Goal: Transaction & Acquisition: Subscribe to service/newsletter

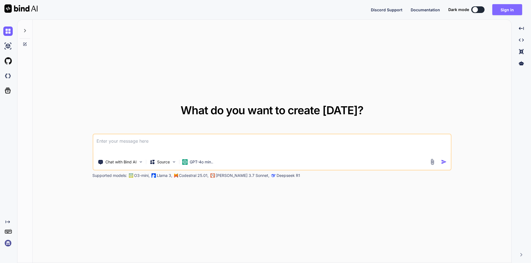
click at [509, 9] on button "Sign in" at bounding box center [507, 9] width 30 height 11
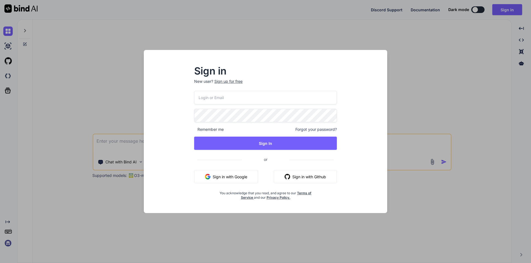
click at [248, 101] on input "email" at bounding box center [265, 98] width 143 height 14
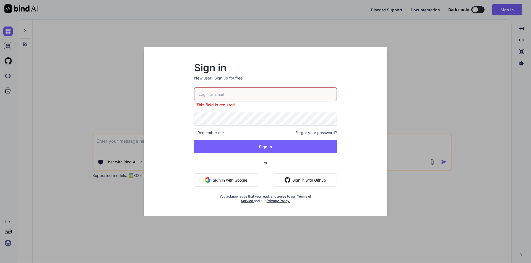
paste input "[EMAIL_ADDRESS][DOMAIN_NAME]"
type input "[EMAIL_ADDRESS][DOMAIN_NAME]"
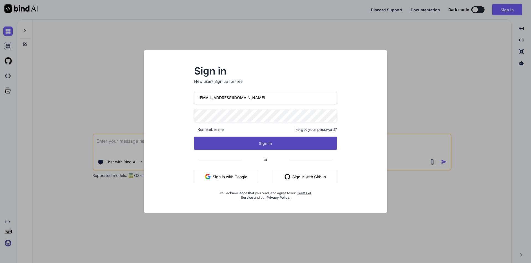
click at [242, 141] on button "Sign In" at bounding box center [265, 143] width 143 height 13
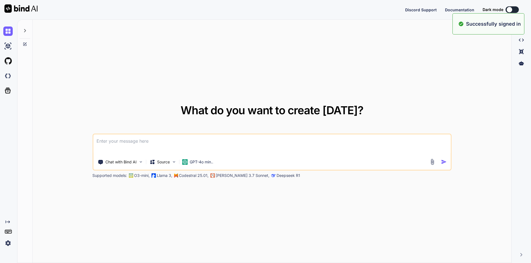
click at [149, 148] on textarea at bounding box center [271, 145] width 357 height 20
paste textarea "public async Task<bool> SendEmailAsync(string[] toEmails, string subject, strin…"
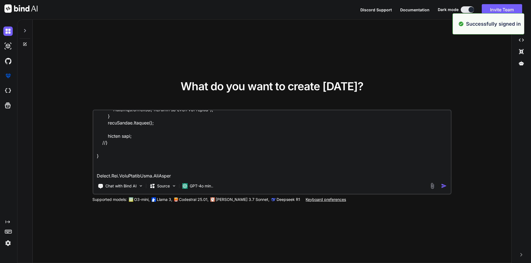
scroll to position [505, 0]
drag, startPoint x: 193, startPoint y: 177, endPoint x: 91, endPoint y: 179, distance: 102.3
click at [91, 179] on div "What do you want to create [DATE]? Chat with Bind AI Source GPT-4o min.. Suppor…" at bounding box center [272, 142] width 479 height 244
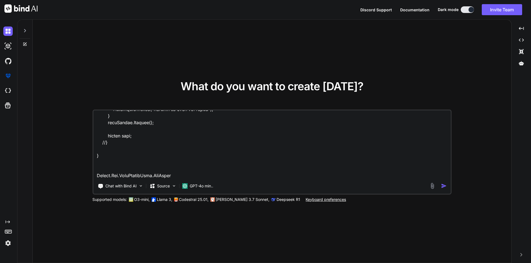
click at [118, 176] on textarea at bounding box center [271, 145] width 357 height 69
paste textarea "System.Net.HttpStatusCode.NotFound"
type textarea "public async Task<bool> SendEmailAsync(string[] toEmails, string subject, strin…"
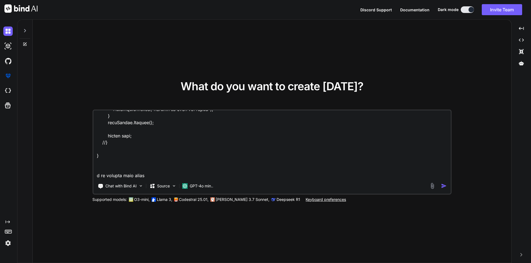
scroll to position [512, 0]
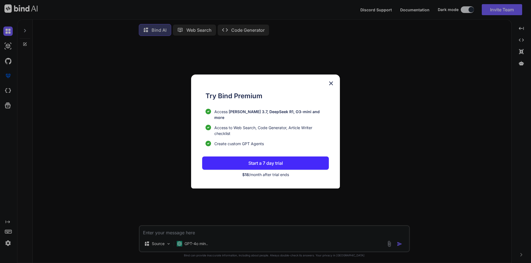
click at [330, 86] on img at bounding box center [331, 83] width 7 height 7
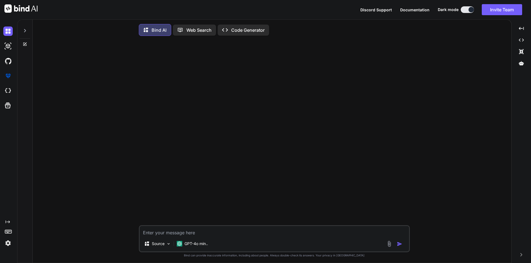
click at [300, 186] on div at bounding box center [275, 132] width 270 height 185
click at [165, 234] on textarea at bounding box center [274, 231] width 269 height 10
paste textarea "System.Net.HttpStatusCode.NotFound"
type textarea "System.Net.HttpStatusCode.NotFound"
paste textarea "public async Task<bool> SendEmailAsync(string[] toEmails, string subject, strin…"
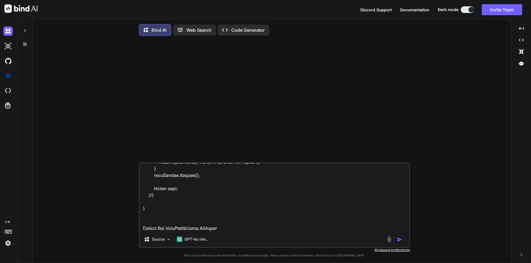
scroll to position [519, 0]
drag, startPoint x: 242, startPoint y: 232, endPoint x: 132, endPoint y: 232, distance: 110.6
click at [132, 232] on div "Source GPT-4o min.. Created with Bind Always check its answers. Privacy in Bind…" at bounding box center [274, 152] width 474 height 224
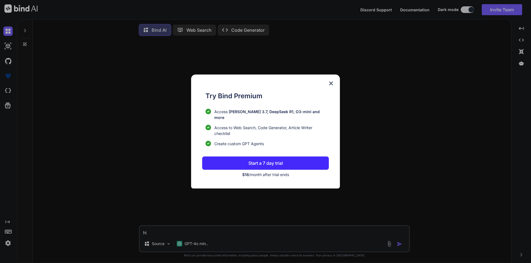
type textarea "hi"
click at [330, 82] on div "Try Bind Premium Access [PERSON_NAME] 3.7, DeepSeek R1, O3-mini and more Access…" at bounding box center [265, 132] width 149 height 114
click at [331, 87] on img at bounding box center [331, 83] width 7 height 7
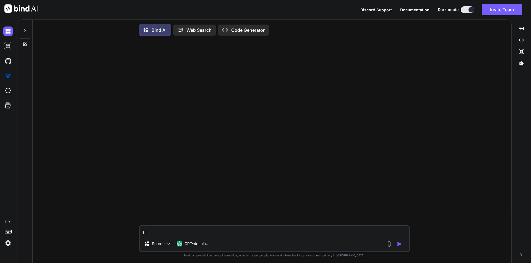
click at [397, 246] on img "button" at bounding box center [400, 245] width 6 height 6
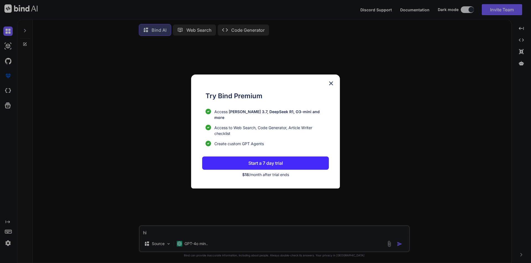
click at [268, 225] on div "Try Bind Premium Access [PERSON_NAME] 3.7, DeepSeek R1, O3-mini and more Access…" at bounding box center [265, 131] width 531 height 263
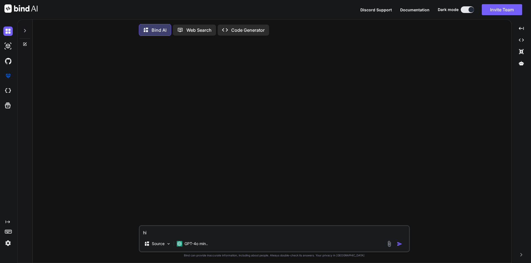
click at [397, 245] on img "button" at bounding box center [400, 245] width 6 height 6
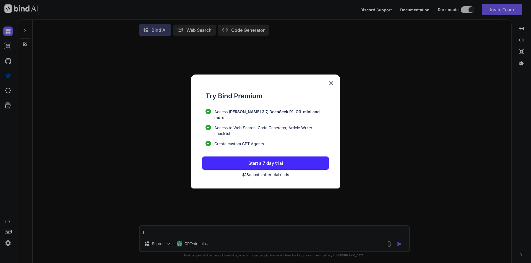
click at [272, 174] on span "$18 /month after trial ends" at bounding box center [265, 175] width 47 height 5
click at [275, 162] on p "Start a 7 day trial" at bounding box center [265, 163] width 35 height 7
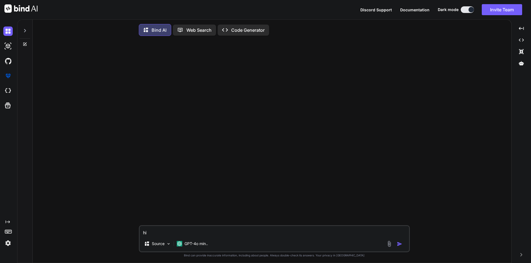
type textarea "x"
click at [396, 247] on div at bounding box center [395, 244] width 19 height 6
click at [400, 247] on img "button" at bounding box center [400, 245] width 6 height 6
